Goal: Task Accomplishment & Management: Use online tool/utility

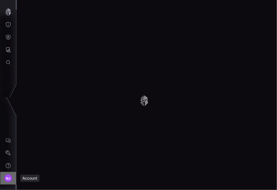
click at [7, 179] on span "NJ" at bounding box center [8, 178] width 5 height 6
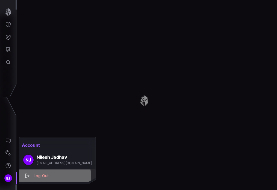
click at [39, 176] on div "Log Out" at bounding box center [60, 175] width 59 height 7
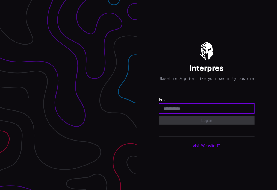
click at [210, 108] on input "email" at bounding box center [206, 108] width 87 height 5
type input "**********"
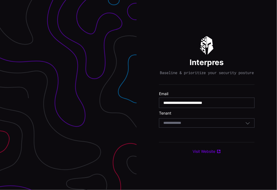
click at [222, 127] on div "Select Tenant" at bounding box center [206, 122] width 95 height 9
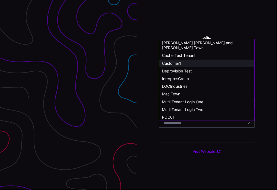
click at [181, 61] on div "Customer1" at bounding box center [206, 63] width 89 height 5
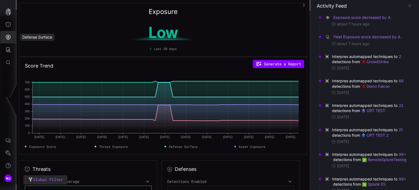
click at [8, 39] on icon "Defense Surface" at bounding box center [7, 36] width 5 height 5
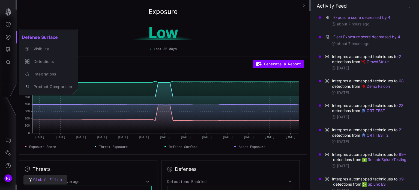
click at [7, 50] on div at bounding box center [209, 95] width 419 height 190
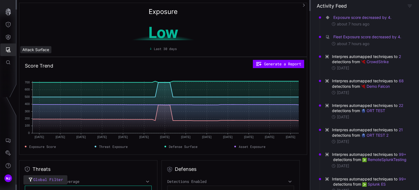
click at [7, 50] on icon "Attack Surface" at bounding box center [7, 49] width 5 height 5
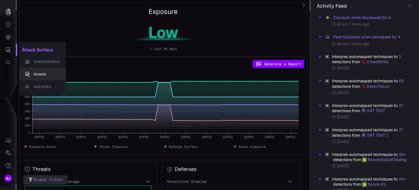
click at [38, 74] on div "Assets" at bounding box center [45, 74] width 29 height 7
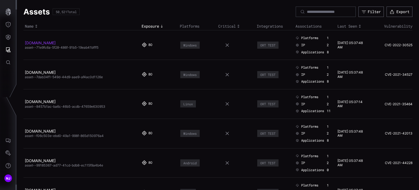
click at [56, 44] on link "[DOMAIN_NAME]" at bounding box center [40, 42] width 31 height 5
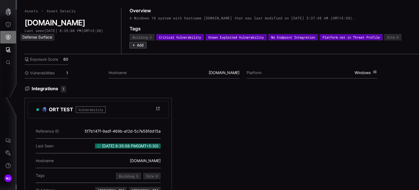
click at [7, 36] on icon "Defense Surface" at bounding box center [7, 36] width 5 height 5
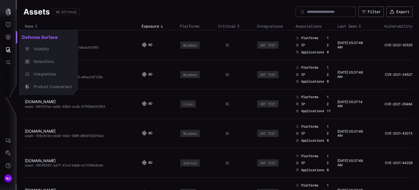
click at [297, 10] on div at bounding box center [209, 95] width 419 height 190
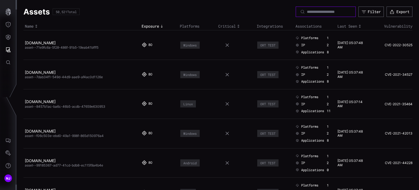
click at [307, 13] on input at bounding box center [326, 11] width 38 height 5
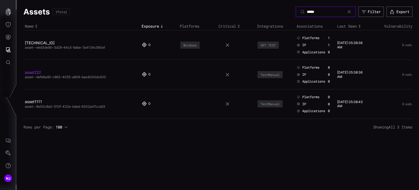
type input "*****"
click at [31, 72] on link "asset222" at bounding box center [33, 72] width 16 height 5
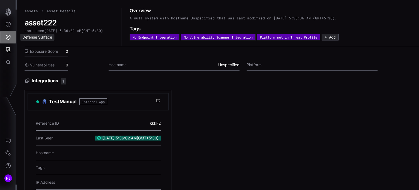
click at [8, 37] on icon "Defense Surface" at bounding box center [8, 37] width 5 height 5
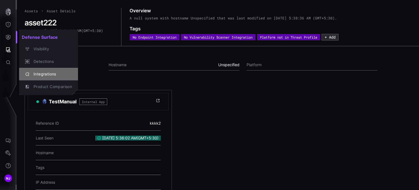
click at [44, 73] on div "Integrations" at bounding box center [51, 74] width 41 height 7
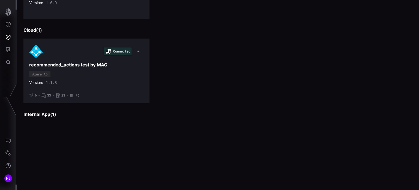
scroll to position [769, 0]
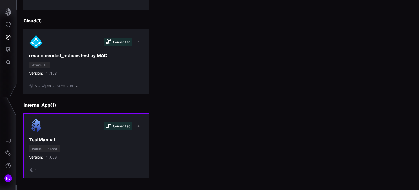
click at [84, 137] on h3 "TestManual" at bounding box center [86, 140] width 115 height 6
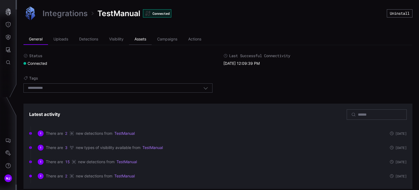
click at [143, 41] on li "Assets" at bounding box center [140, 39] width 23 height 11
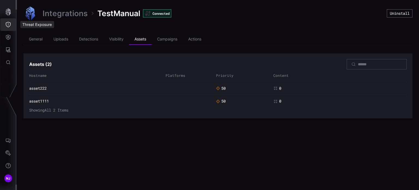
click at [7, 24] on icon "Threat Exposure" at bounding box center [7, 24] width 5 height 5
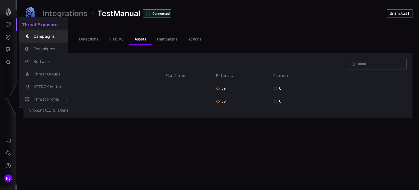
click at [51, 35] on div "Campaigns" at bounding box center [46, 36] width 31 height 7
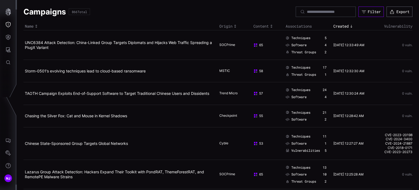
click at [369, 11] on div "Filter" at bounding box center [374, 11] width 13 height 5
click at [234, 15] on div "Campaigns 866 Total Filter Export" at bounding box center [217, 12] width 389 height 10
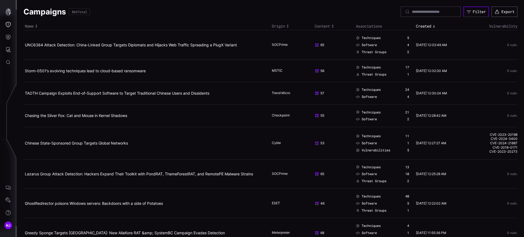
click at [419, 10] on div "Filter" at bounding box center [478, 11] width 13 height 5
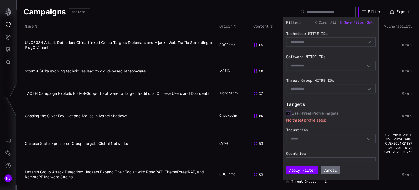
scroll to position [113, 0]
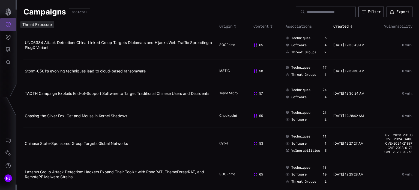
click at [8, 27] on icon "Threat Exposure" at bounding box center [7, 24] width 5 height 5
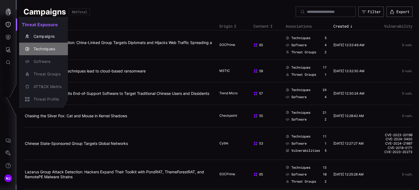
click at [43, 47] on div "Techniques" at bounding box center [46, 49] width 31 height 7
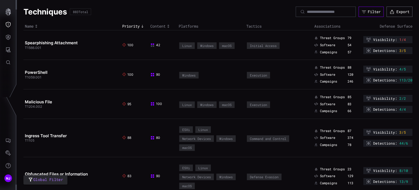
click at [368, 11] on div "Filter" at bounding box center [374, 11] width 13 height 5
click at [5, 24] on button "Threat Exposure" at bounding box center [8, 24] width 16 height 13
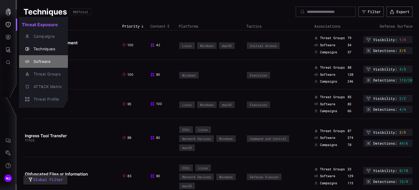
click at [41, 61] on div "Software" at bounding box center [46, 61] width 31 height 7
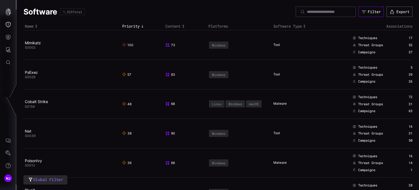
click at [368, 13] on div "Filter" at bounding box center [374, 11] width 13 height 5
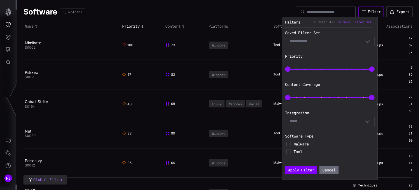
scroll to position [77, 0]
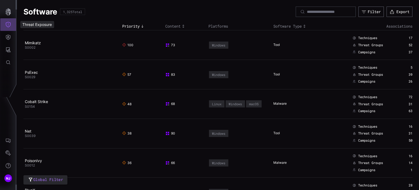
click at [10, 23] on icon "Threat Exposure" at bounding box center [7, 24] width 5 height 5
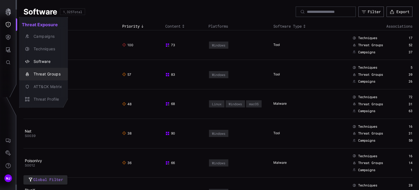
click at [50, 71] on div "Threat Groups" at bounding box center [46, 74] width 31 height 7
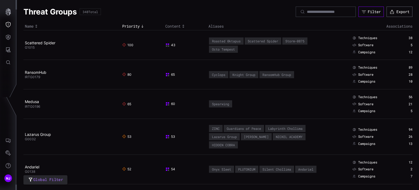
click at [368, 10] on div "Filter" at bounding box center [374, 11] width 13 height 5
click at [238, 8] on div "Threat Groups 348 Total Filter Export" at bounding box center [217, 12] width 389 height 10
click at [8, 38] on icon "Defense Surface" at bounding box center [7, 36] width 5 height 5
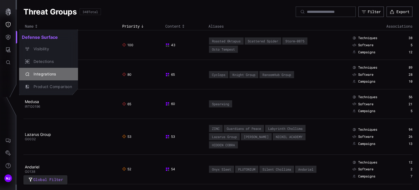
click at [45, 74] on div "Integrations" at bounding box center [51, 74] width 41 height 7
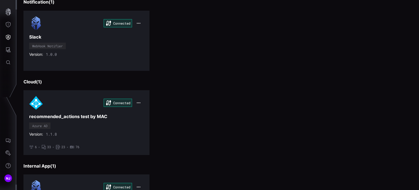
scroll to position [769, 0]
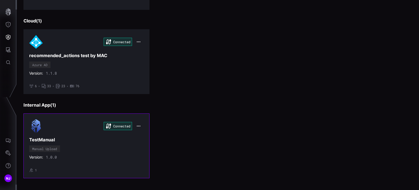
click at [70, 130] on div "Connected" at bounding box center [86, 126] width 115 height 14
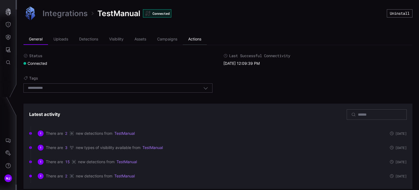
click at [188, 41] on li "Actions" at bounding box center [195, 39] width 24 height 11
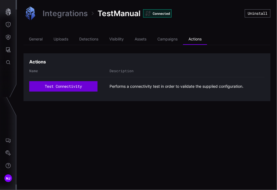
click at [70, 86] on button "test connectivity" at bounding box center [63, 86] width 68 height 10
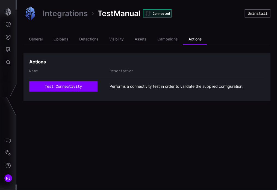
click at [73, 13] on link "Integrations" at bounding box center [65, 13] width 45 height 10
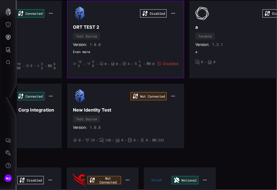
scroll to position [250, 55]
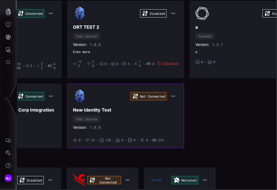
click at [143, 121] on div "Not Connected New Identity Test Test Source Version: 1.0.8 • 0 • 29 • 130 • 0 •…" at bounding box center [125, 115] width 105 height 53
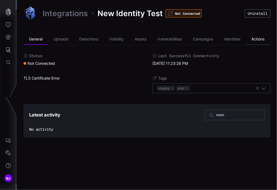
click at [257, 37] on li "Actions" at bounding box center [258, 39] width 24 height 11
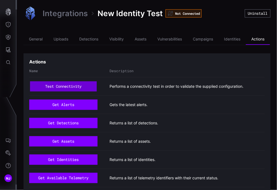
click at [65, 87] on button "test connectivity" at bounding box center [63, 86] width 67 height 10
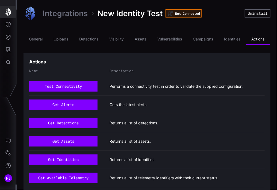
click at [11, 13] on icon "button" at bounding box center [8, 12] width 8 height 8
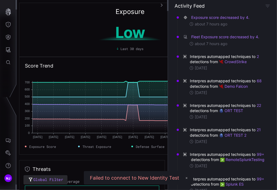
click at [186, 178] on button "✕" at bounding box center [186, 177] width 8 height 7
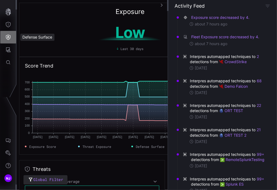
click at [8, 40] on button "Defense Surface" at bounding box center [8, 37] width 16 height 13
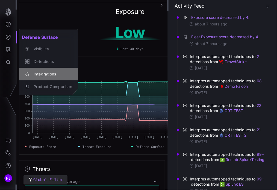
click at [43, 73] on div "Integrations" at bounding box center [51, 74] width 41 height 7
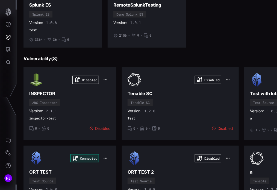
scroll to position [106, 0]
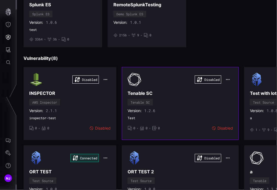
click at [206, 99] on div "Disabled Tenable SC Tenable SC Version: 1.2.6 Test • 0 • 0 • 0 Disabled" at bounding box center [179, 103] width 105 height 61
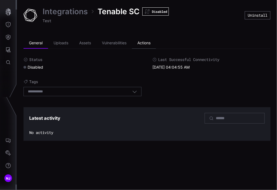
click at [143, 44] on li "Actions" at bounding box center [144, 43] width 24 height 11
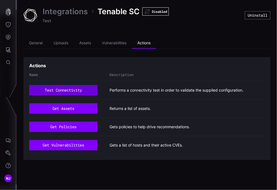
click at [68, 90] on button "test connectivity" at bounding box center [63, 90] width 68 height 10
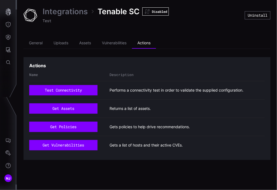
click at [77, 14] on link "Integrations" at bounding box center [65, 12] width 45 height 10
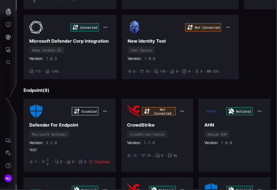
scroll to position [319, 0]
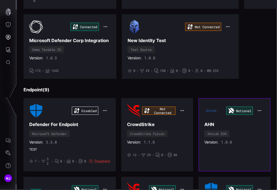
click at [244, 127] on div "Notional AHN AhnLab EDR Version: 1.0.0" at bounding box center [234, 134] width 60 height 61
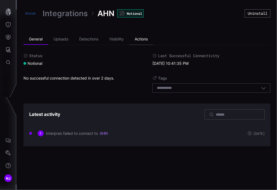
click at [141, 37] on li "Actions" at bounding box center [141, 39] width 24 height 11
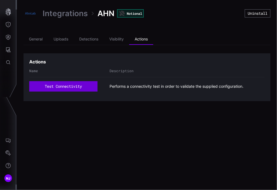
click at [82, 85] on button "test connectivity" at bounding box center [63, 86] width 68 height 10
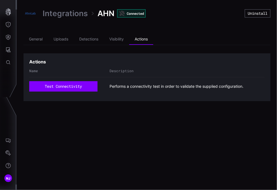
click at [71, 13] on link "Integrations" at bounding box center [65, 13] width 45 height 10
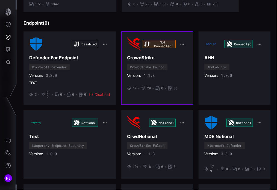
scroll to position [386, 0]
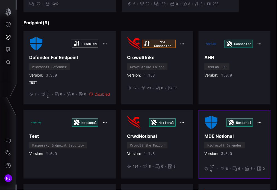
click at [250, 140] on div "Notional MDE Notional Microsoft Defender Version: 3.3.0 • 179 • 8 • 0 • 0 • 0" at bounding box center [234, 143] width 60 height 57
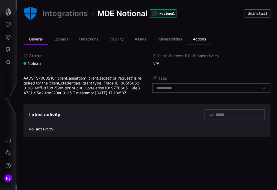
click at [207, 41] on li "Actions" at bounding box center [199, 39] width 24 height 11
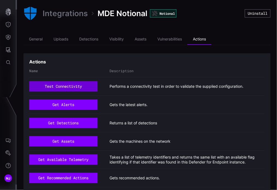
click at [67, 85] on button "test connectivity" at bounding box center [63, 86] width 68 height 10
